Goal: Information Seeking & Learning: Find specific fact

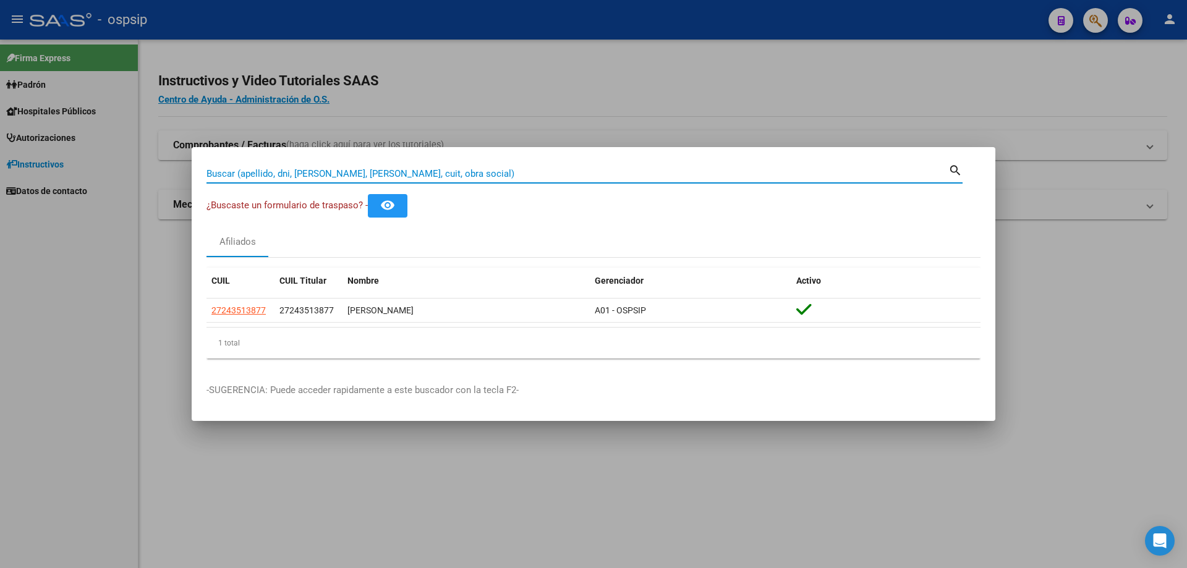
click at [483, 177] on input "Buscar (apellido, dni, [PERSON_NAME], [PERSON_NAME], cuit, obra social)" at bounding box center [578, 173] width 742 height 11
type input "24365064"
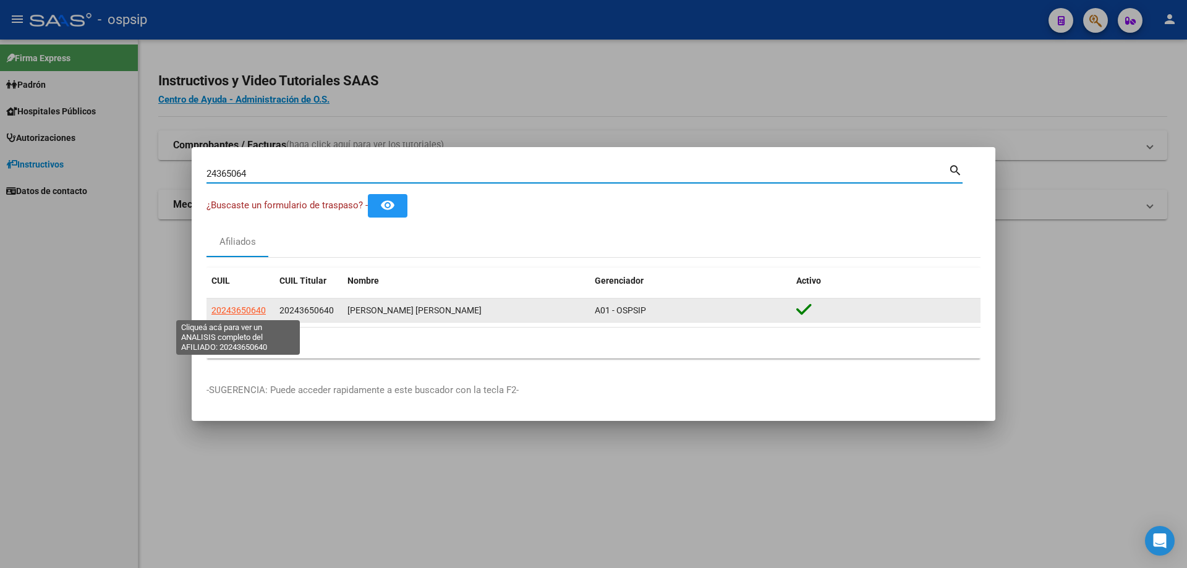
click at [236, 314] on span "20243650640" at bounding box center [239, 311] width 54 height 10
type textarea "20243650640"
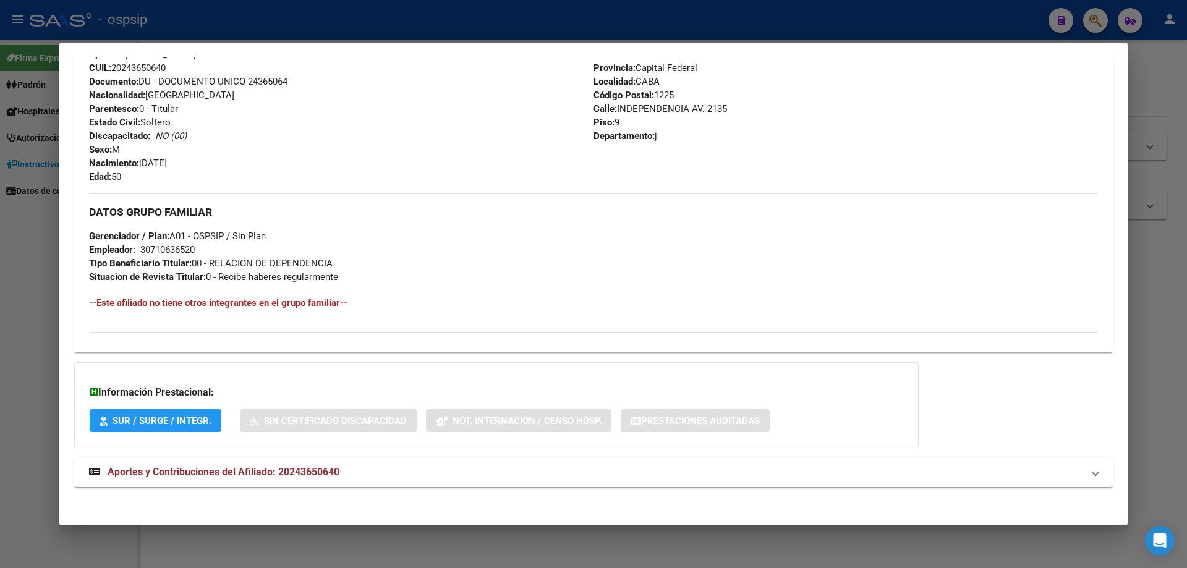
scroll to position [450, 0]
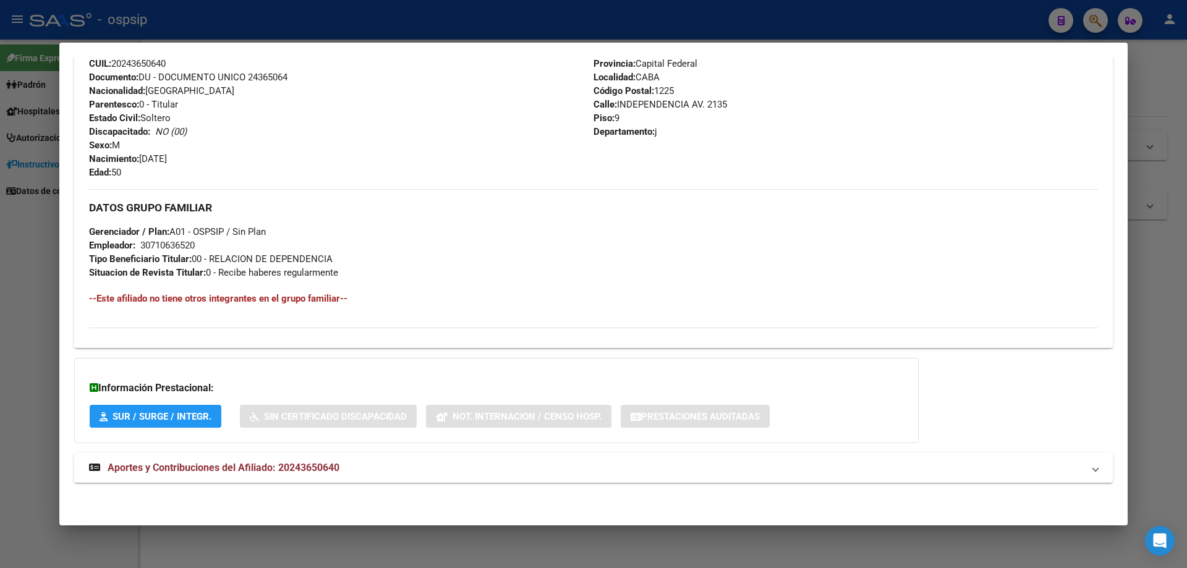
click at [291, 463] on span "Aportes y Contribuciones del Afiliado: 20243650640" at bounding box center [224, 468] width 232 height 12
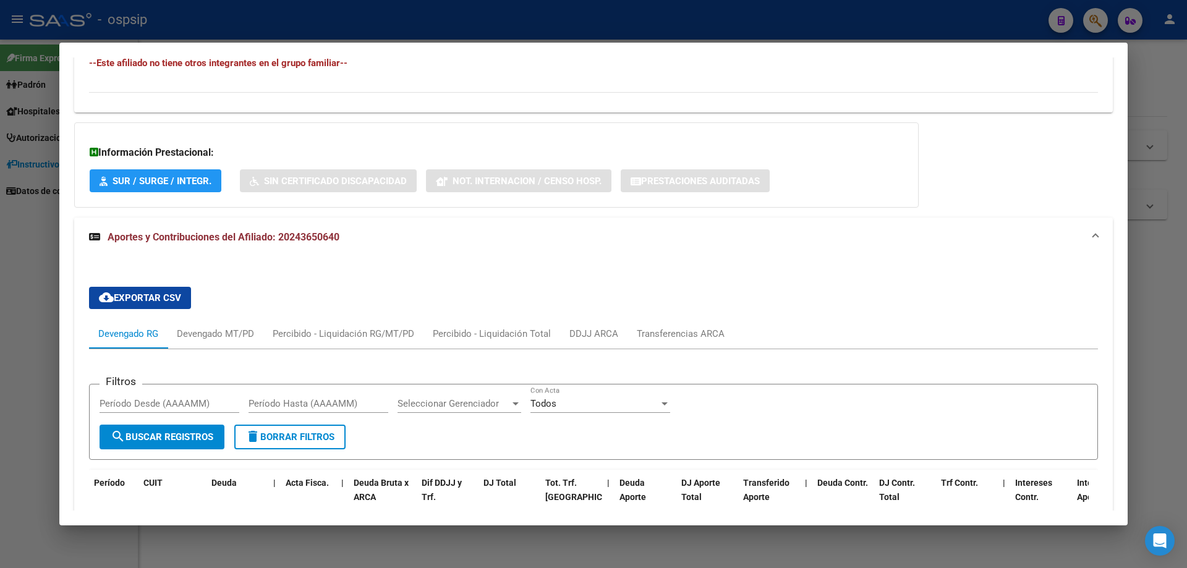
scroll to position [753, 0]
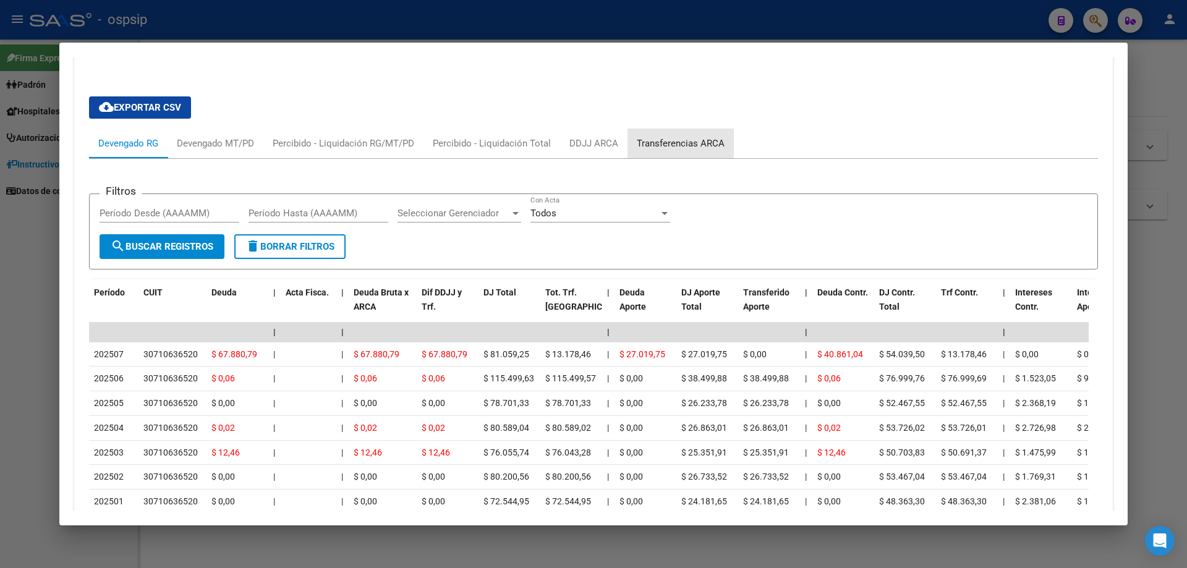
click at [670, 142] on div "Transferencias ARCA" at bounding box center [681, 144] width 88 height 14
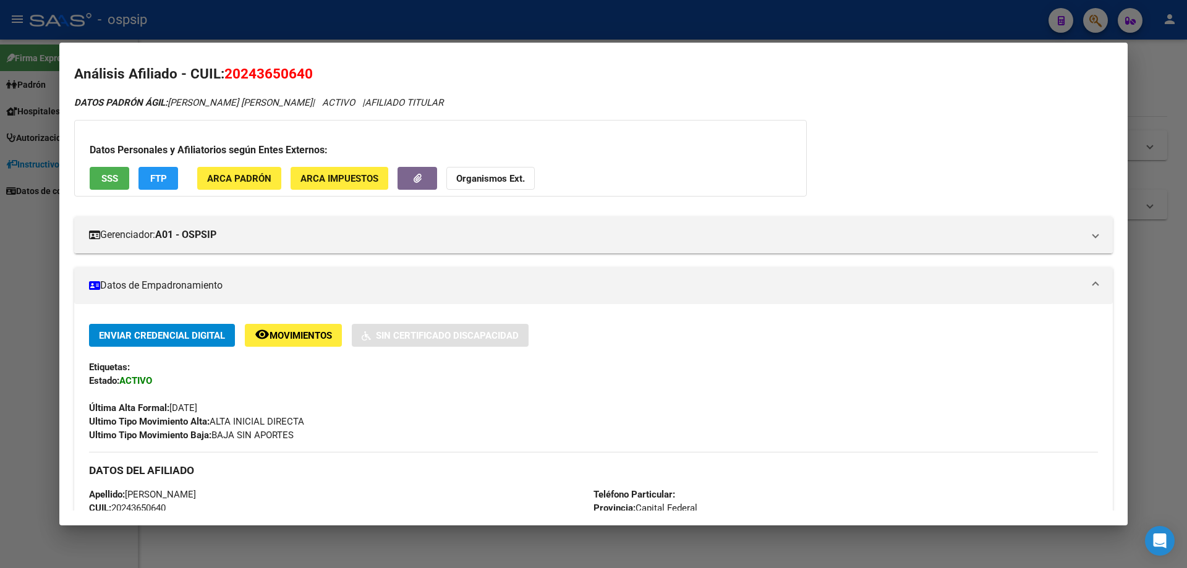
scroll to position [0, 0]
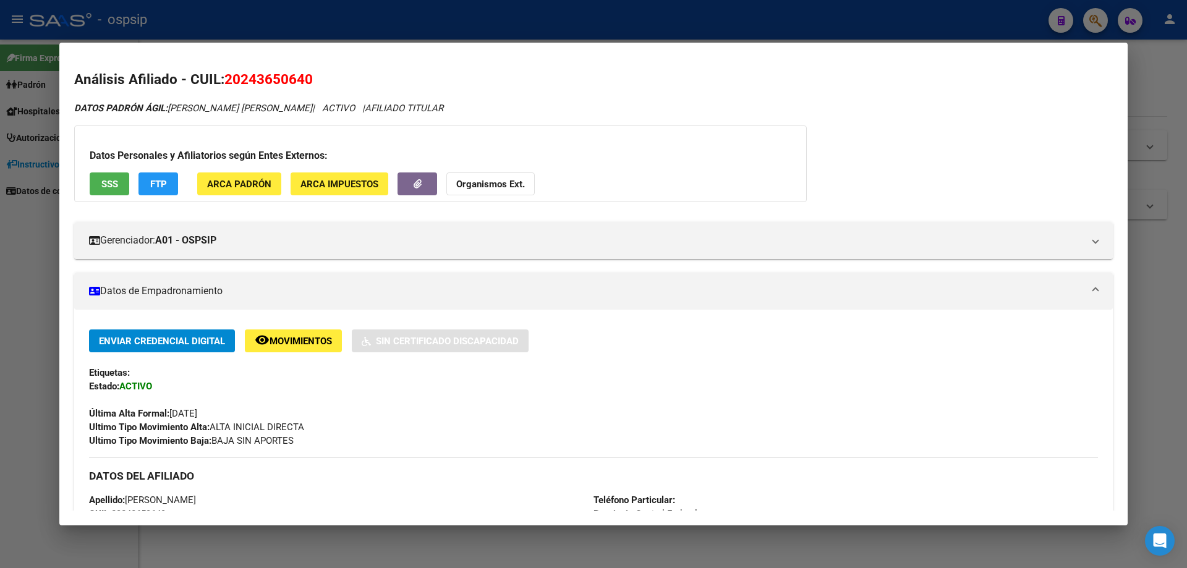
click at [913, 539] on div at bounding box center [593, 284] width 1187 height 568
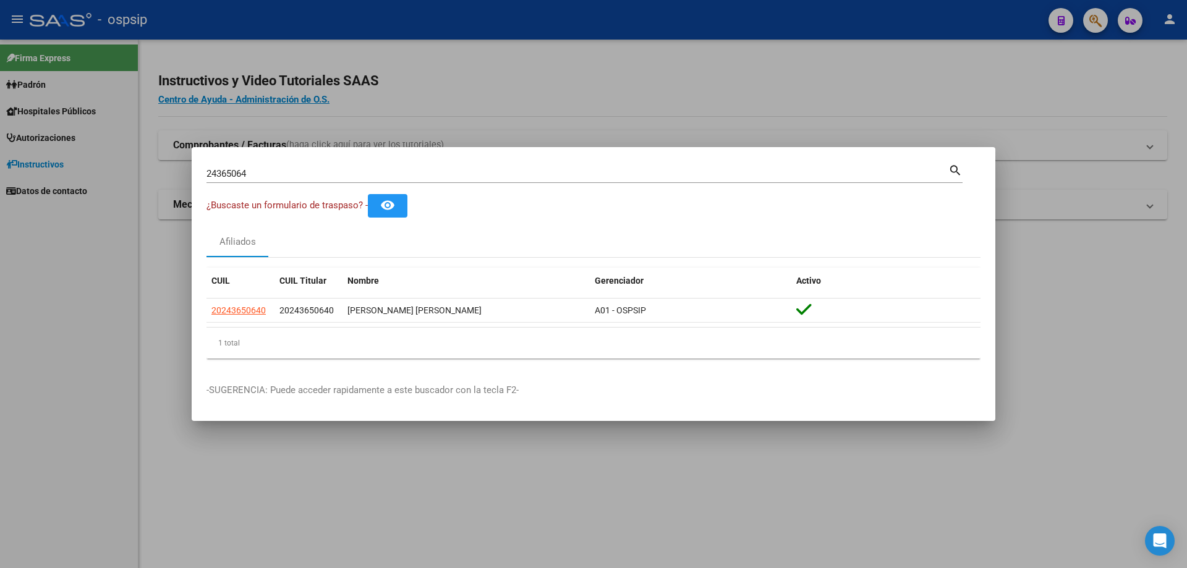
click at [851, 484] on div at bounding box center [593, 284] width 1187 height 568
